Goal: Information Seeking & Learning: Find specific fact

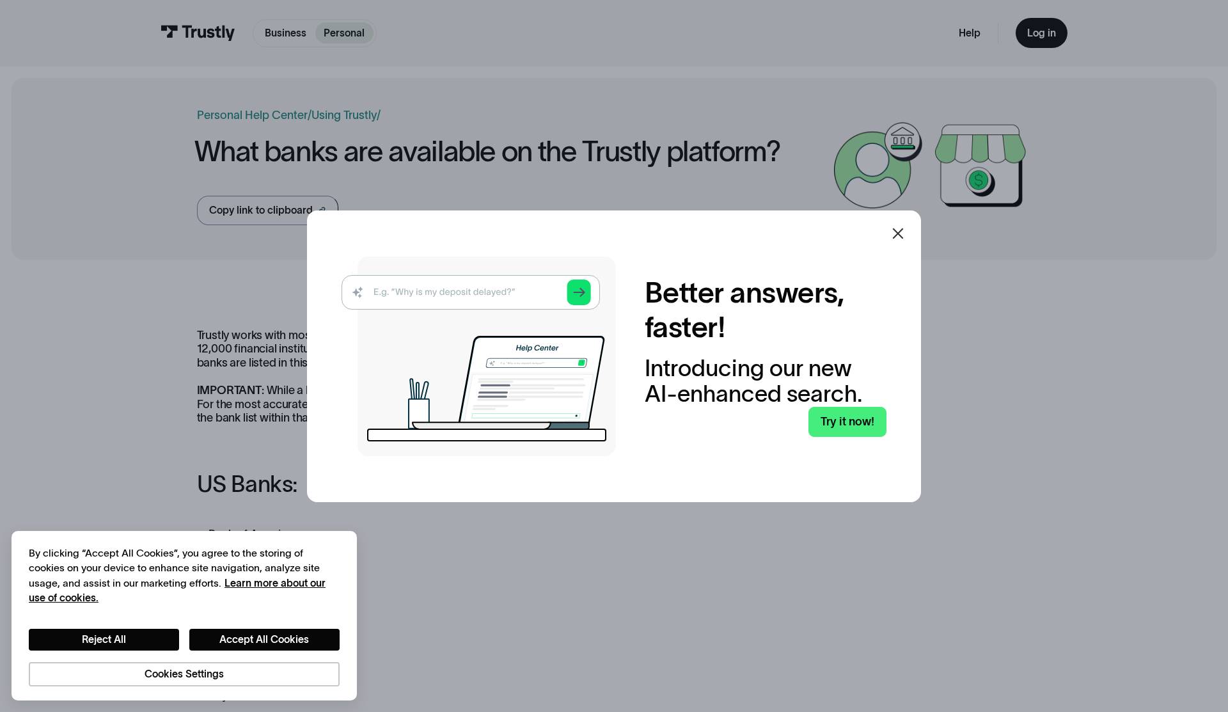
click at [893, 241] on div at bounding box center [897, 233] width 15 height 15
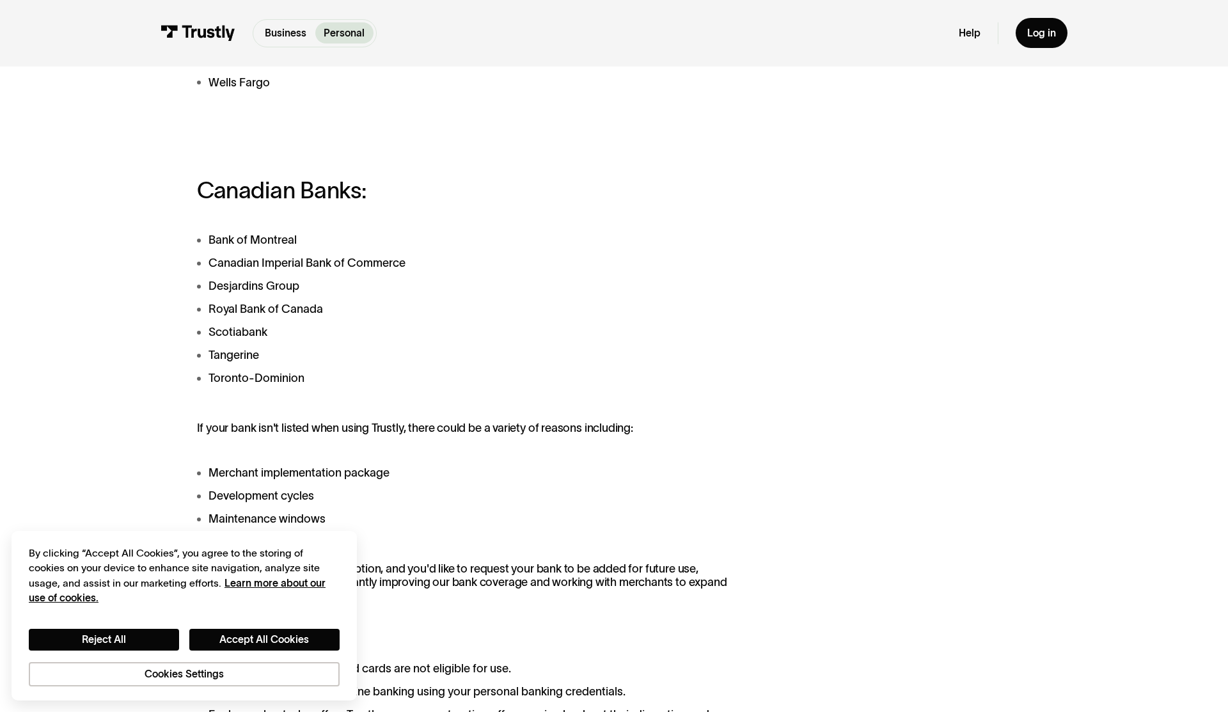
scroll to position [629, 0]
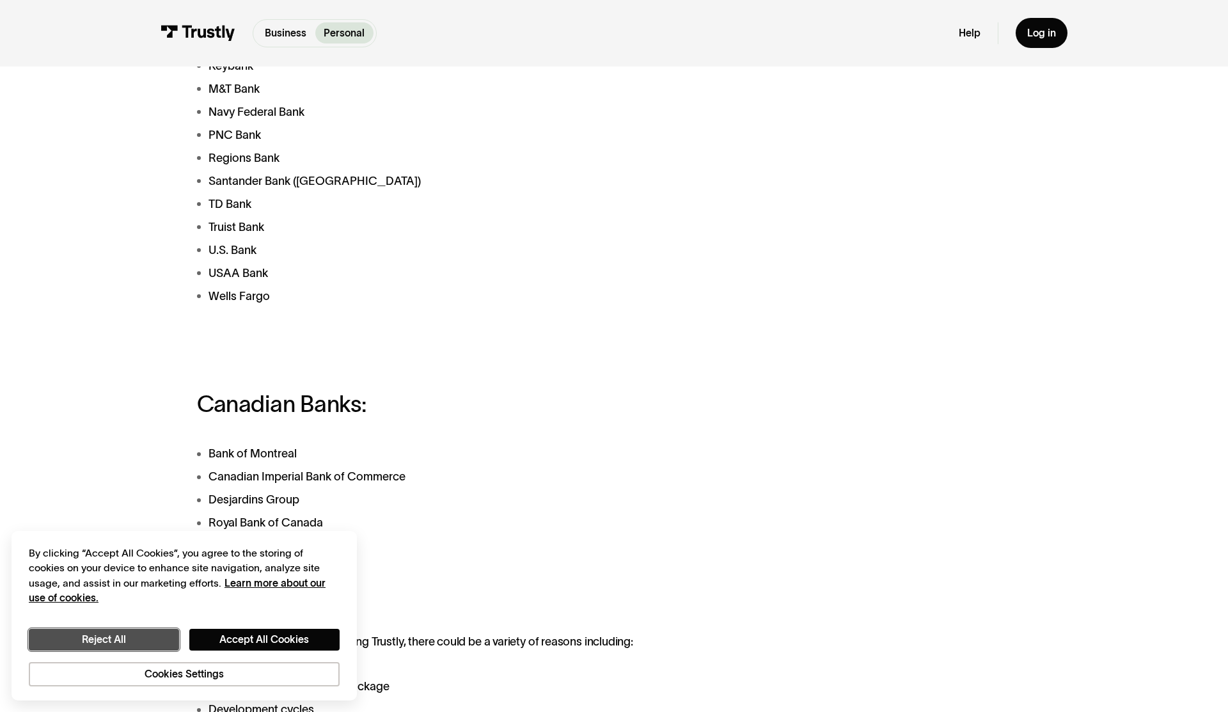
click at [129, 644] on button "Reject All" at bounding box center [104, 640] width 150 height 22
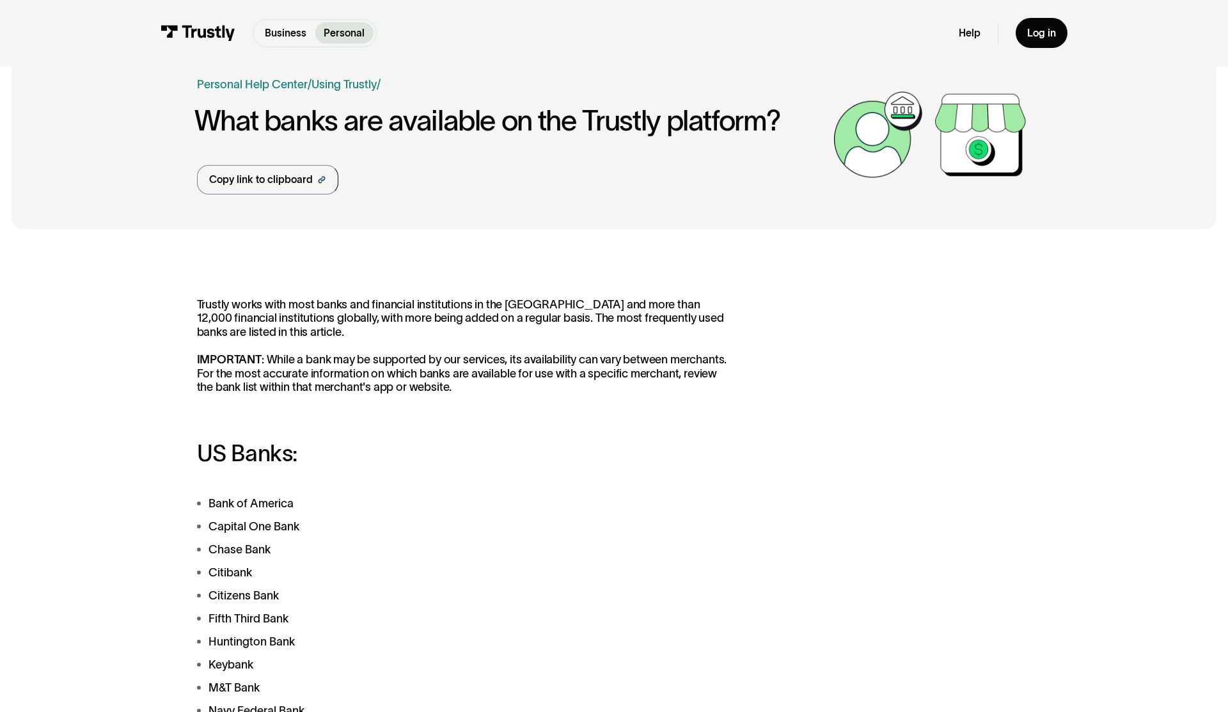
scroll to position [49, 0]
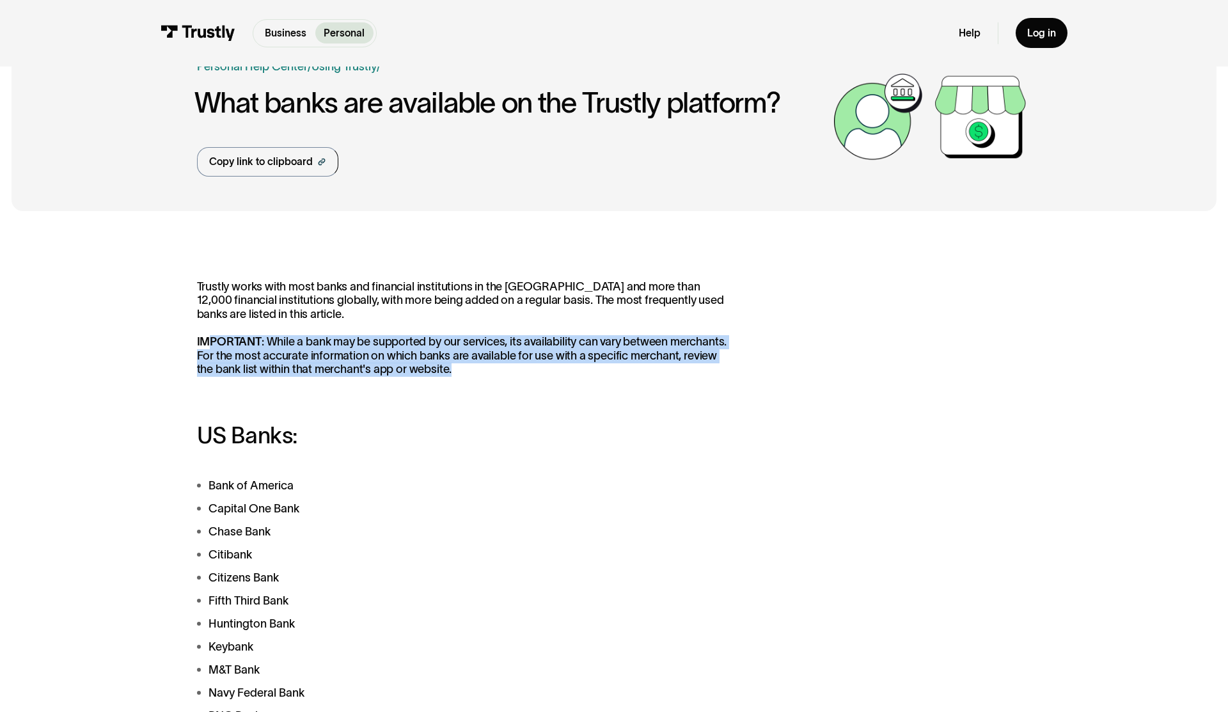
drag, startPoint x: 208, startPoint y: 343, endPoint x: 474, endPoint y: 375, distance: 267.3
click at [474, 375] on p "Trustly works with most banks and financial institutions in the [GEOGRAPHIC_DAT…" at bounding box center [465, 328] width 537 height 97
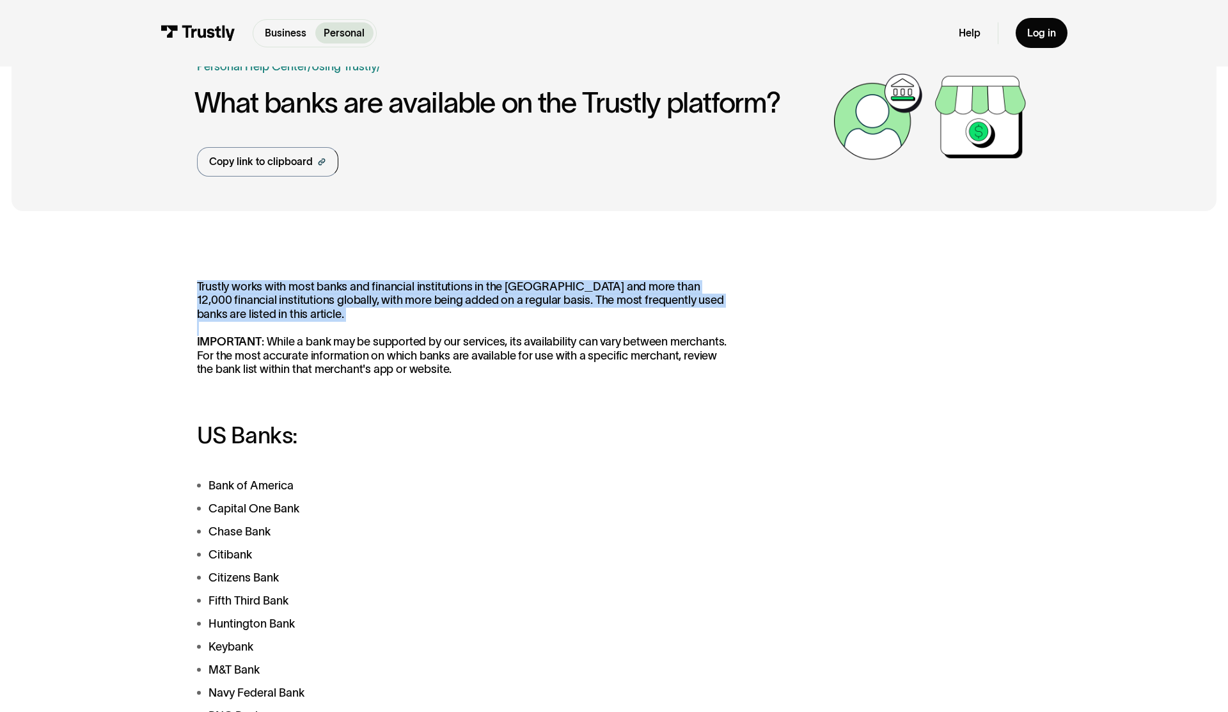
drag, startPoint x: 474, startPoint y: 375, endPoint x: 187, endPoint y: 343, distance: 288.2
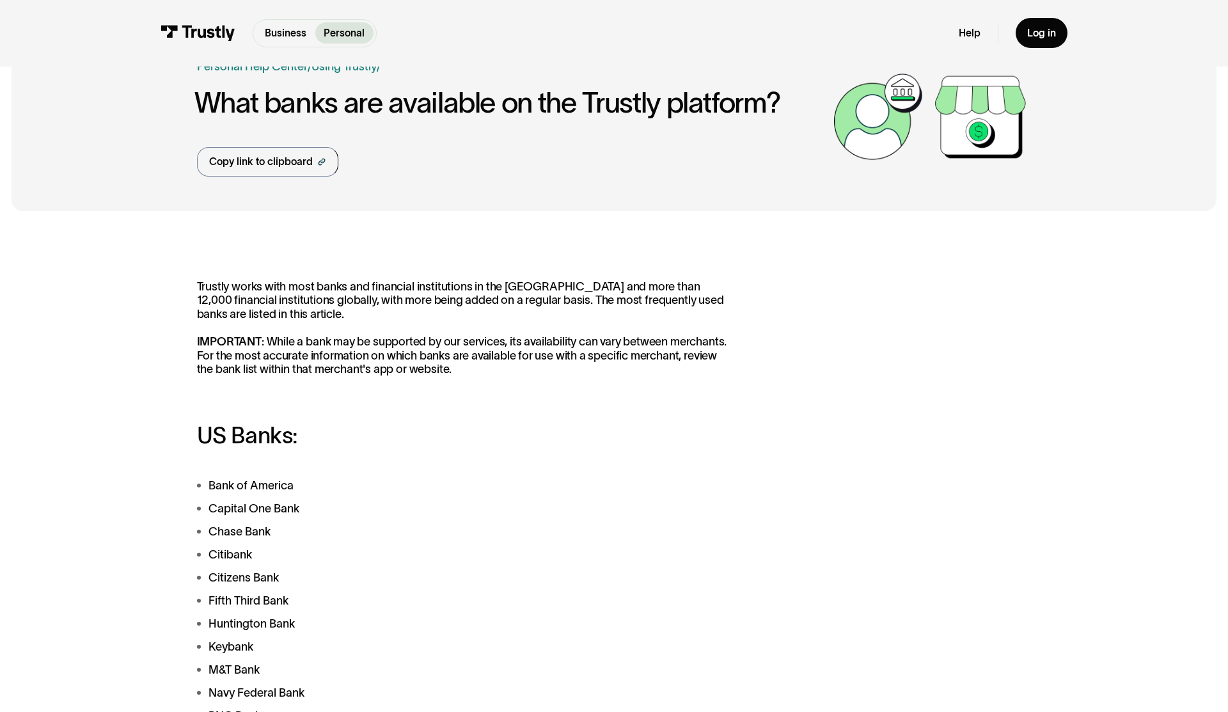
drag, startPoint x: 195, startPoint y: 334, endPoint x: 430, endPoint y: 377, distance: 239.0
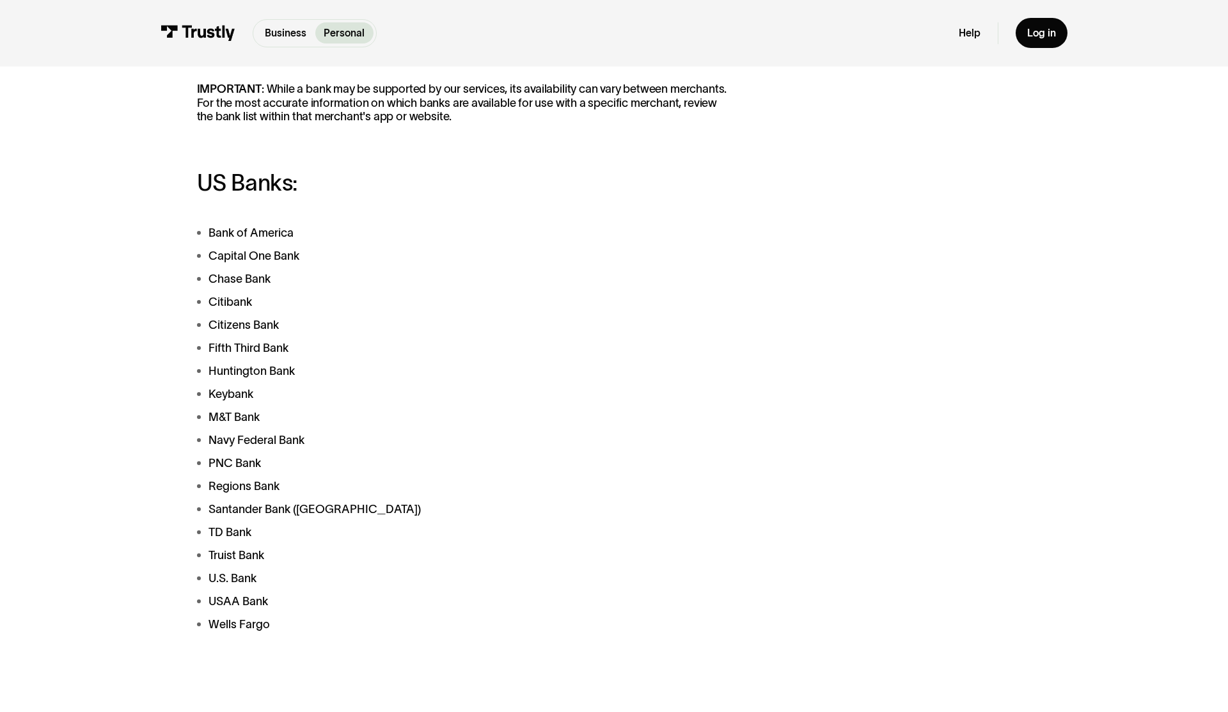
scroll to position [297, 0]
